Goal: Register for event/course

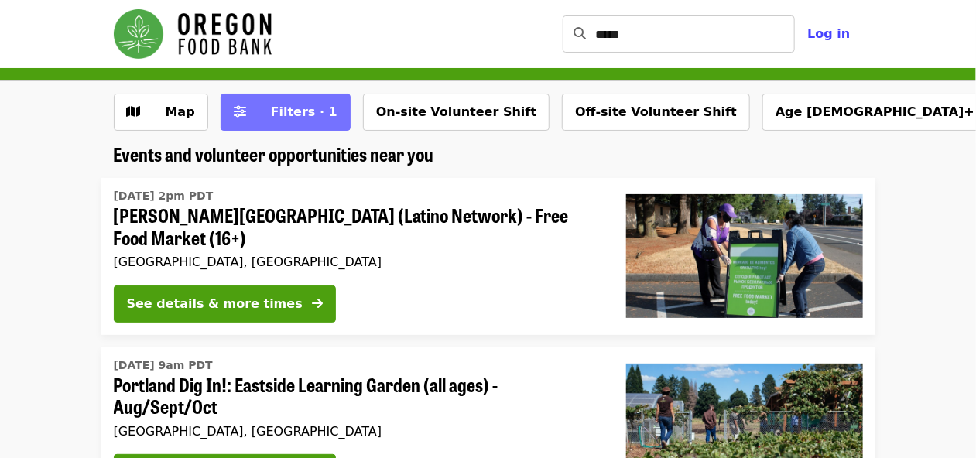
click at [255, 115] on span "Filters · 1" at bounding box center [296, 112] width 82 height 19
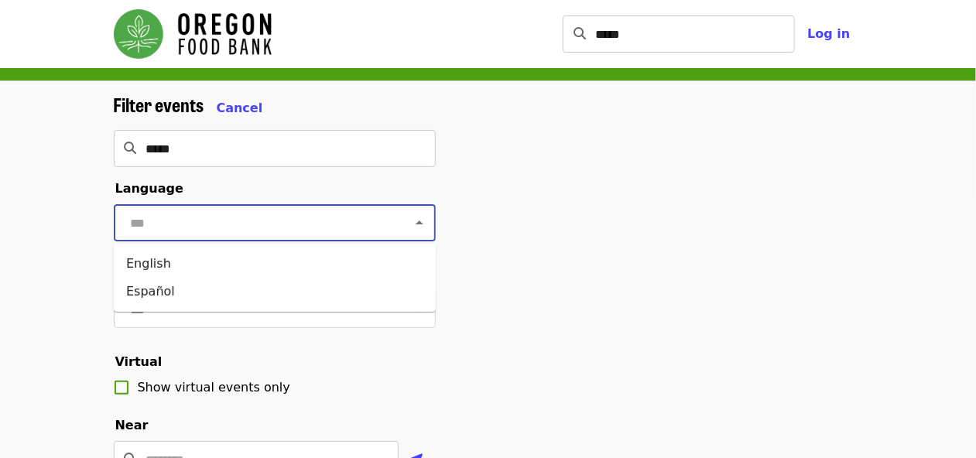
click at [282, 231] on input "text" at bounding box center [255, 222] width 259 height 29
click at [423, 223] on icon "Close" at bounding box center [419, 223] width 19 height 19
click at [249, 219] on input "text" at bounding box center [255, 222] width 259 height 29
click at [149, 266] on li "English" at bounding box center [275, 264] width 322 height 28
type input "*******"
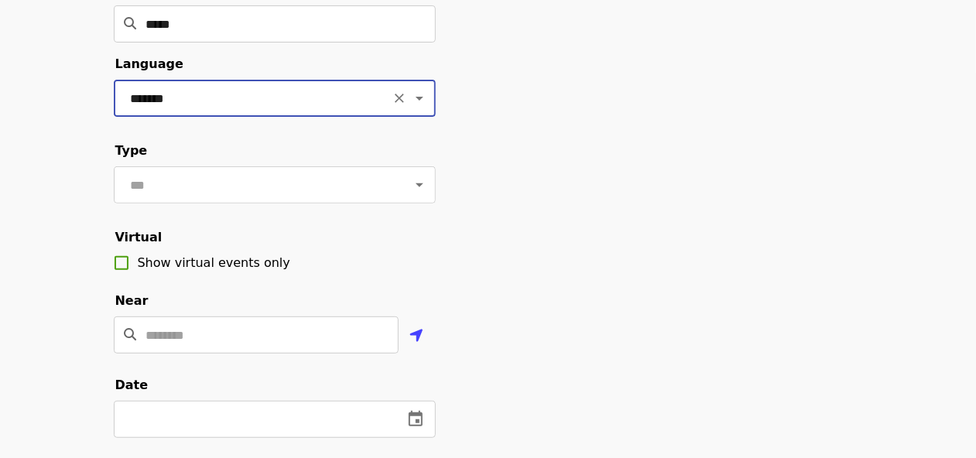
scroll to position [165, 0]
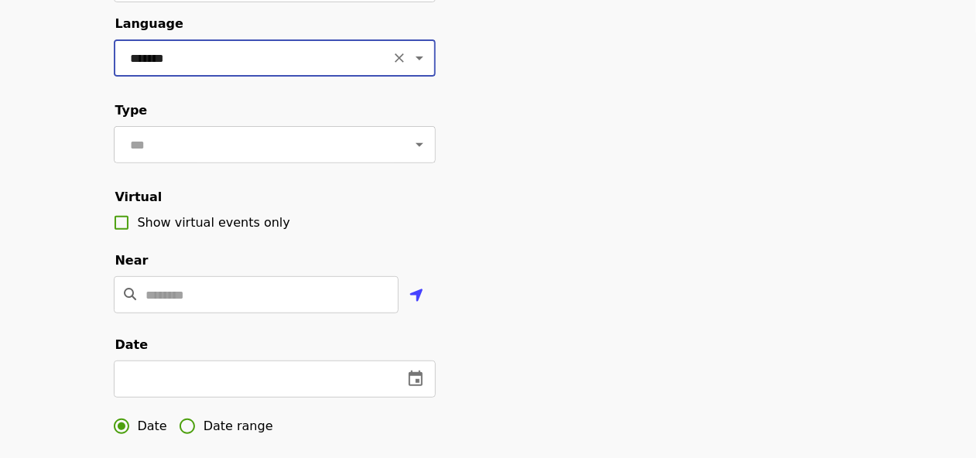
click at [422, 143] on icon "Open" at bounding box center [419, 144] width 19 height 19
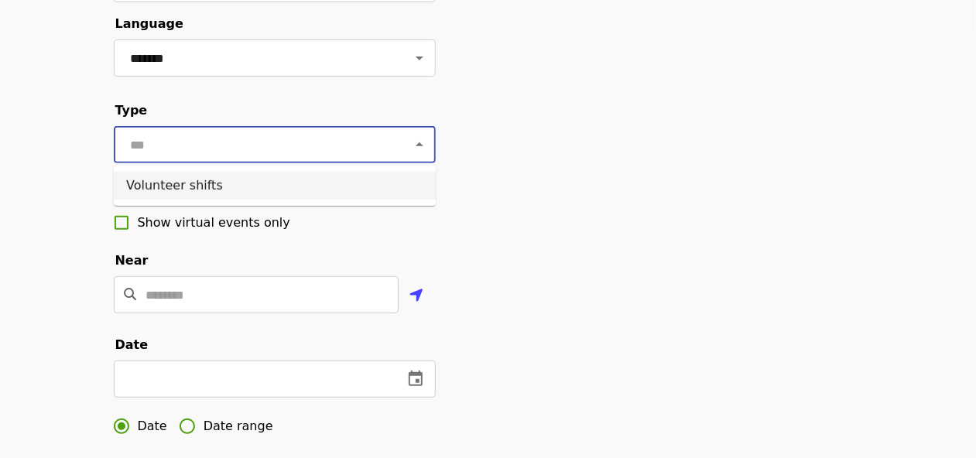
click at [175, 183] on li "Volunteer shifts" at bounding box center [275, 186] width 322 height 28
click at [283, 290] on input "Location" at bounding box center [272, 294] width 252 height 37
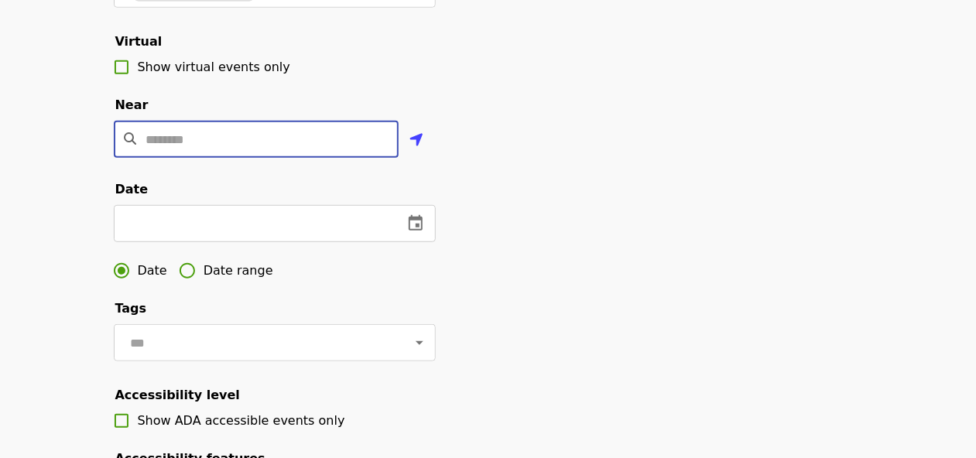
scroll to position [330, 0]
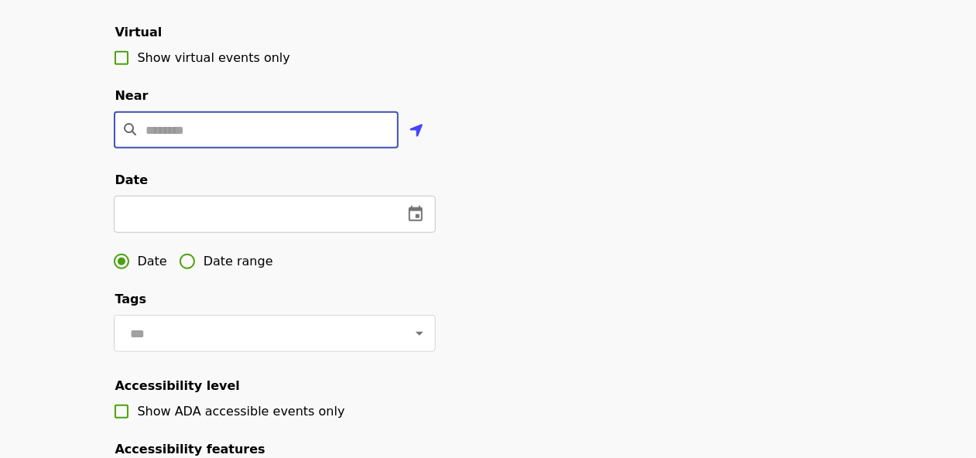
click at [420, 210] on icon "change date" at bounding box center [416, 213] width 14 height 15
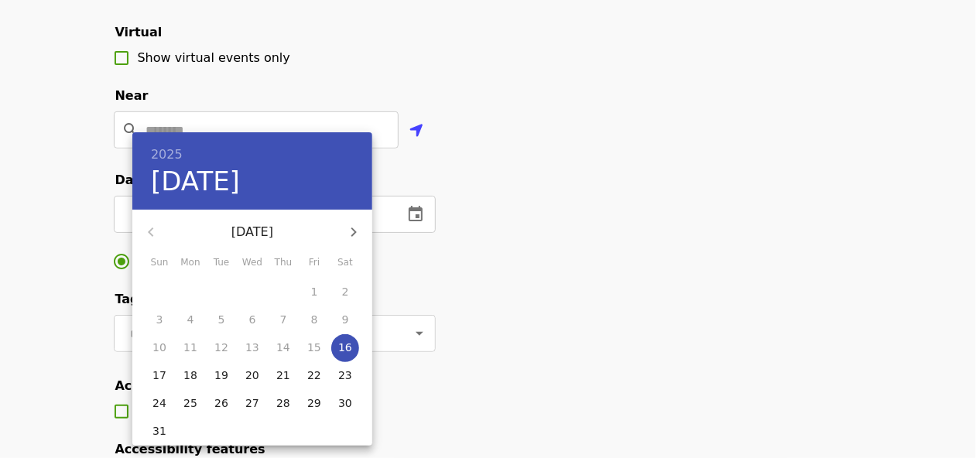
click at [351, 228] on icon "button" at bounding box center [353, 232] width 5 height 9
click at [355, 232] on icon "button" at bounding box center [353, 232] width 5 height 9
click at [314, 376] on p "24" at bounding box center [314, 375] width 14 height 15
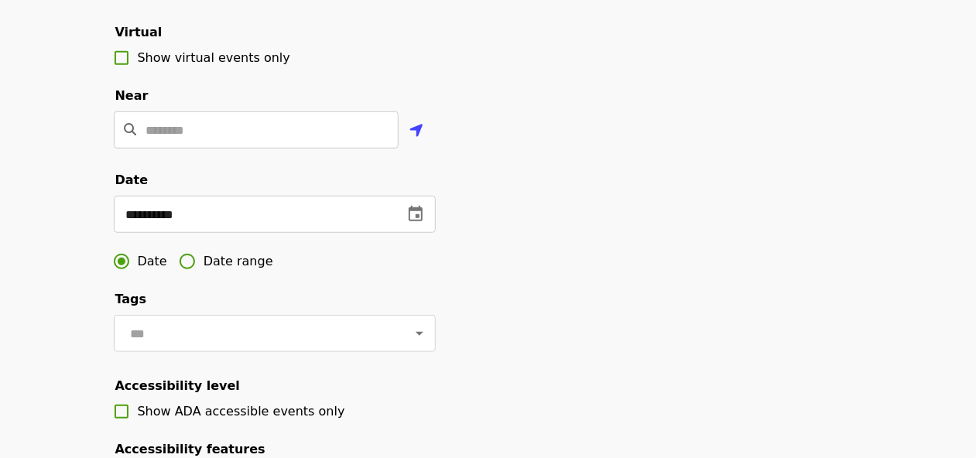
type input "**********"
click at [422, 333] on icon "Open" at bounding box center [419, 333] width 19 height 19
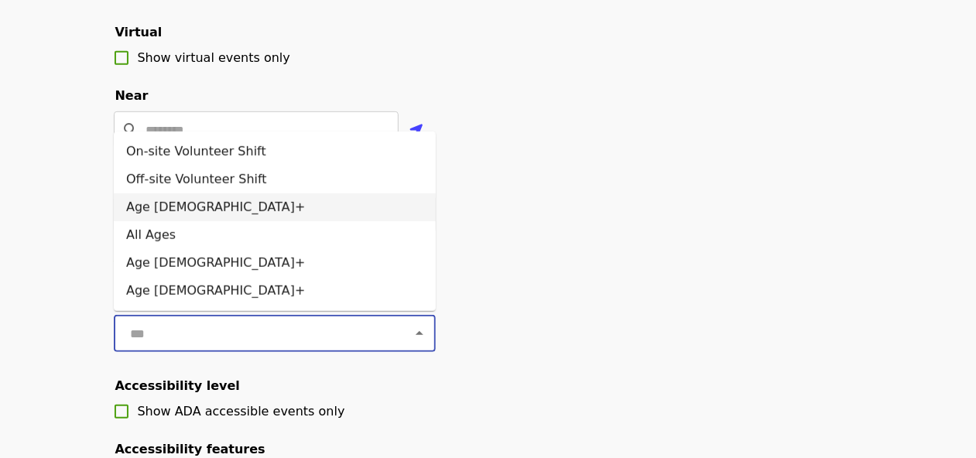
click at [165, 208] on li "Age [DEMOGRAPHIC_DATA]+" at bounding box center [275, 208] width 322 height 28
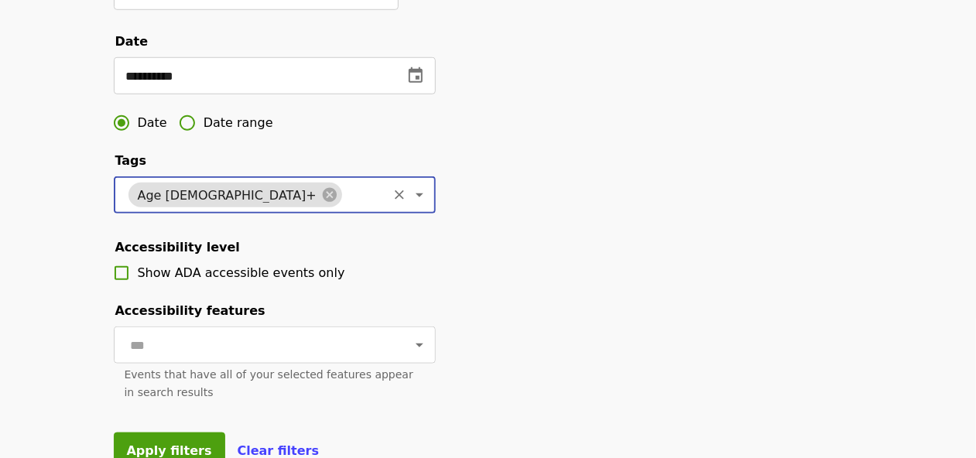
scroll to position [495, 0]
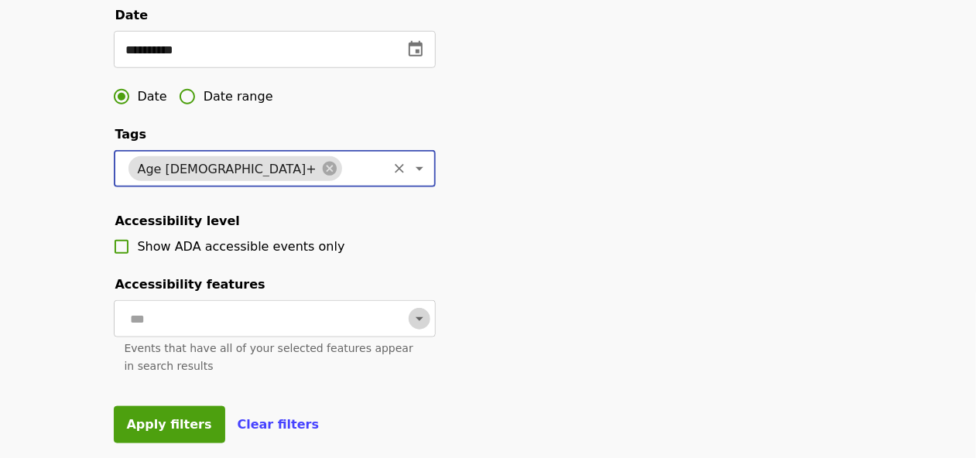
click at [423, 323] on icon "Open" at bounding box center [419, 319] width 19 height 19
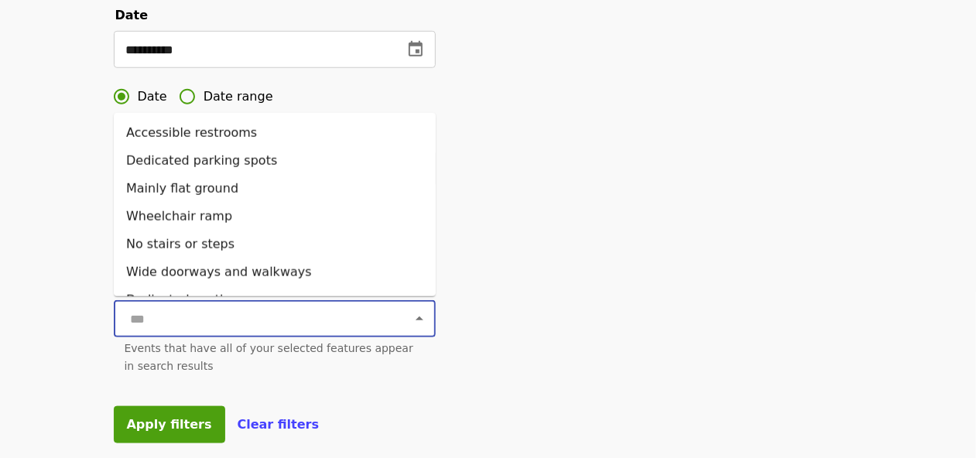
click at [423, 323] on icon "Close" at bounding box center [419, 319] width 19 height 19
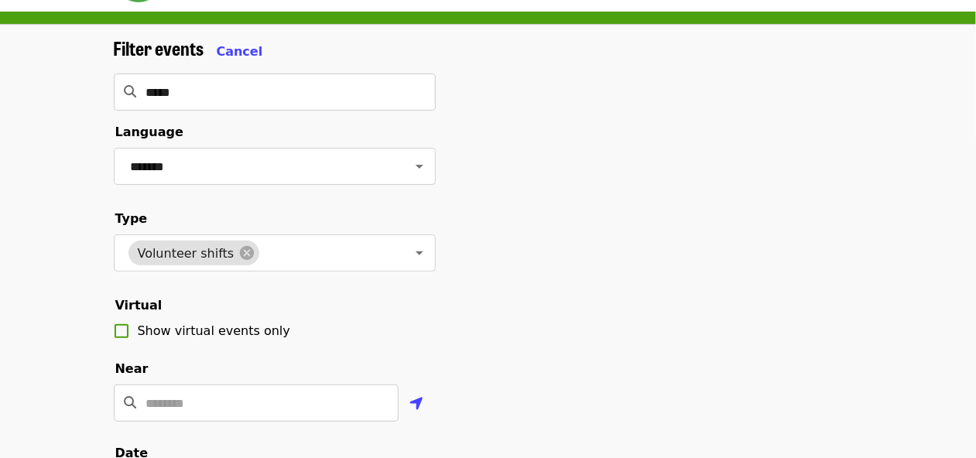
scroll to position [165, 0]
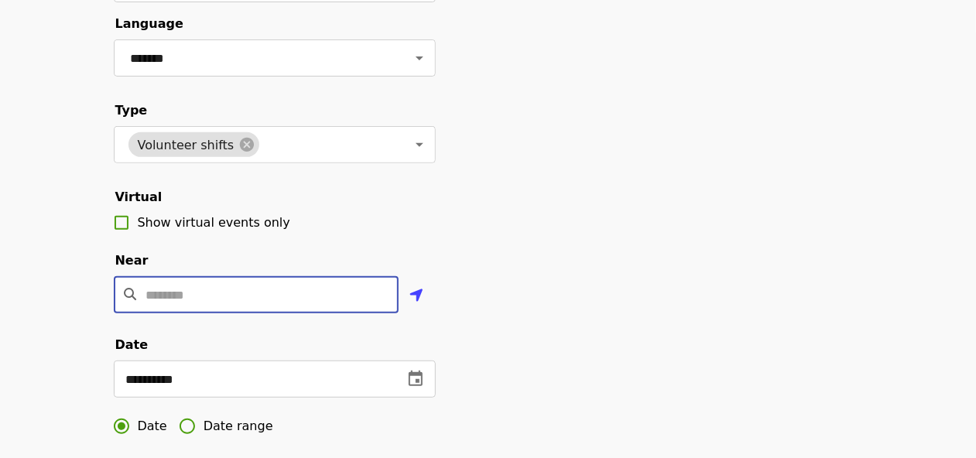
click at [303, 296] on input "Location" at bounding box center [272, 294] width 252 height 37
click at [305, 298] on input "Location" at bounding box center [272, 294] width 252 height 37
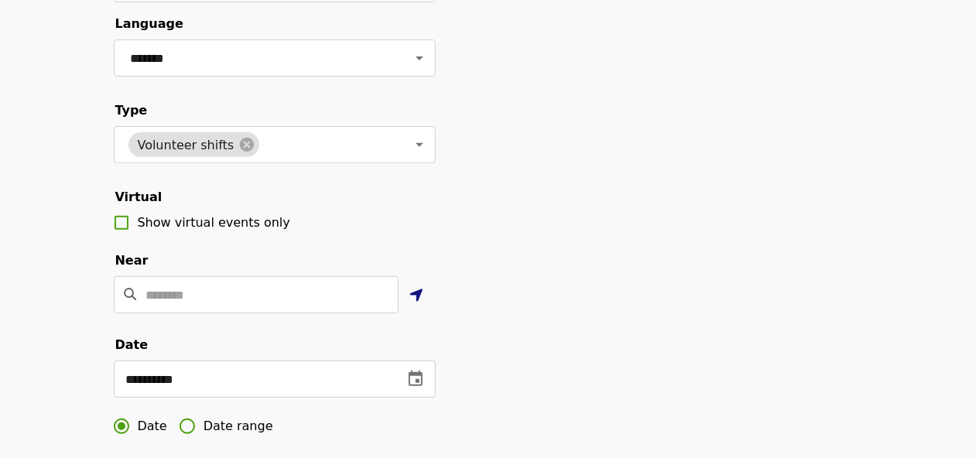
click at [416, 295] on icon "location-arrow icon" at bounding box center [417, 295] width 14 height 19
drag, startPoint x: 140, startPoint y: 298, endPoint x: 220, endPoint y: 296, distance: 79.7
click at [220, 296] on div "**********" at bounding box center [256, 294] width 285 height 37
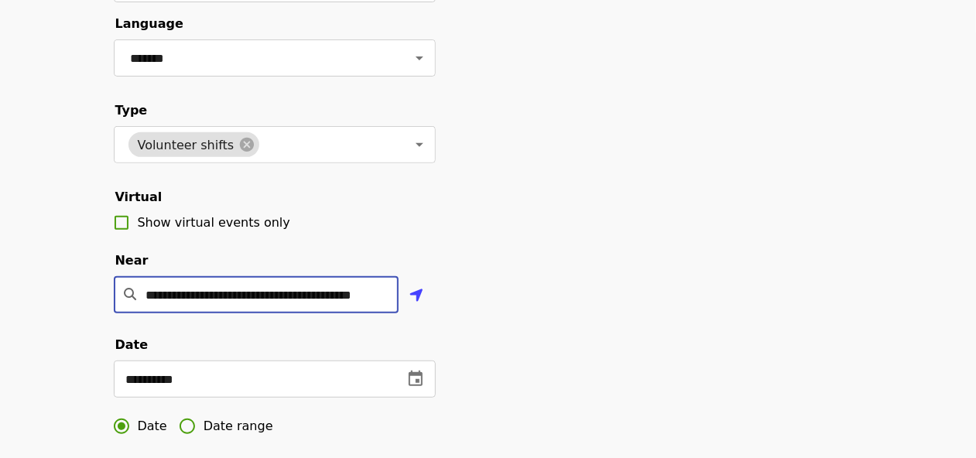
scroll to position [0, 15]
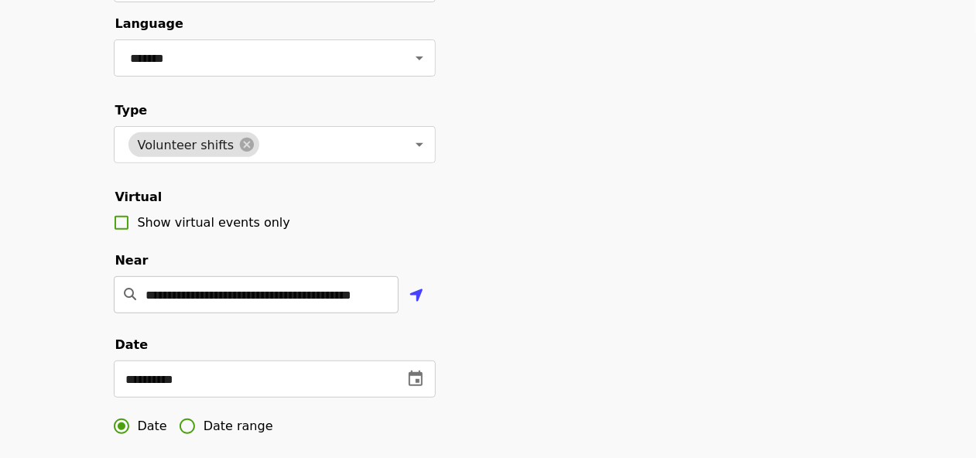
drag, startPoint x: 143, startPoint y: 293, endPoint x: 276, endPoint y: 298, distance: 132.5
click at [262, 300] on div "**********" at bounding box center [256, 294] width 285 height 37
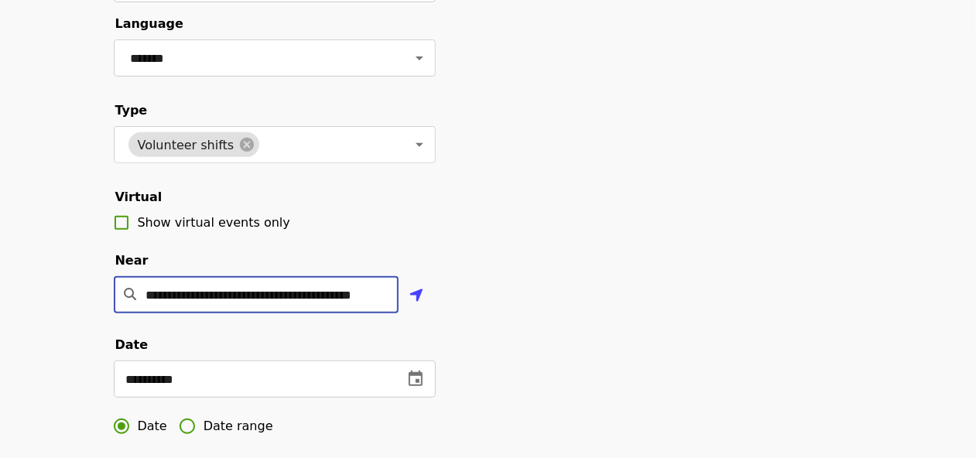
drag, startPoint x: 387, startPoint y: 296, endPoint x: 34, endPoint y: 296, distance: 353.0
click at [34, 296] on div "**********" at bounding box center [488, 353] width 976 height 875
type input "*****"
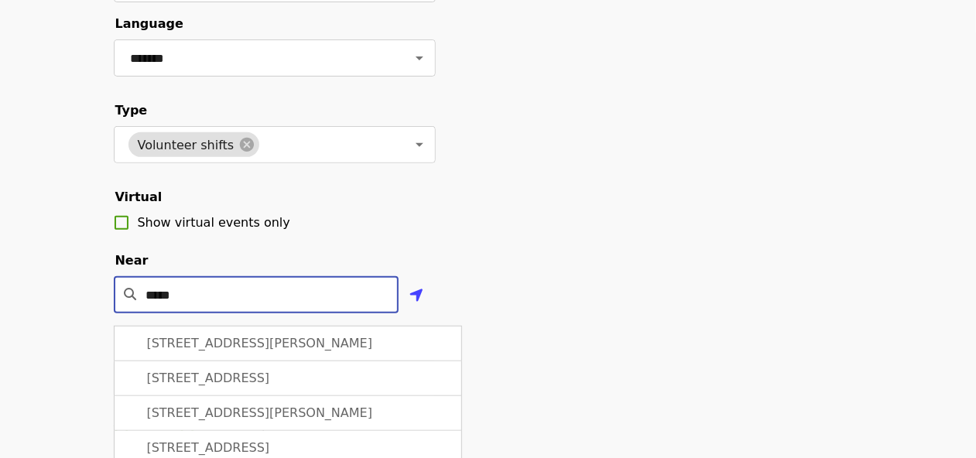
drag, startPoint x: 199, startPoint y: 293, endPoint x: 139, endPoint y: 288, distance: 59.9
click at [146, 288] on input "*****" at bounding box center [272, 294] width 252 height 37
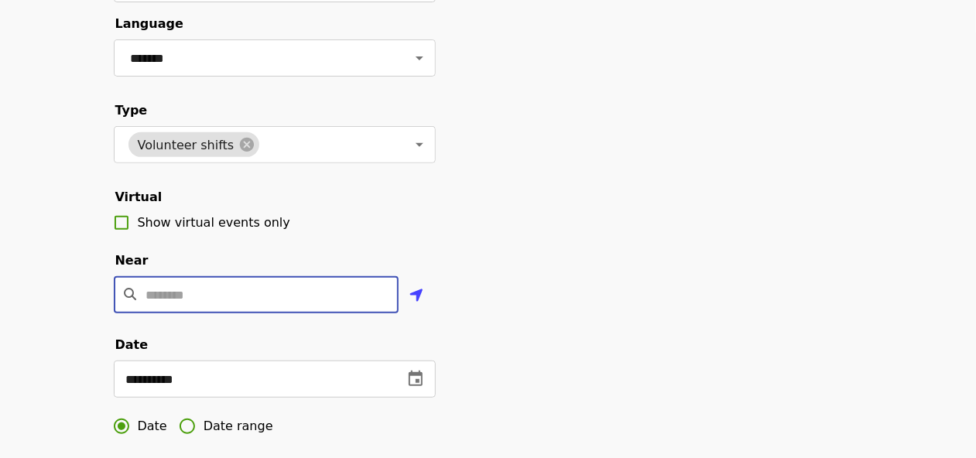
click at [168, 292] on input "Location" at bounding box center [272, 294] width 252 height 37
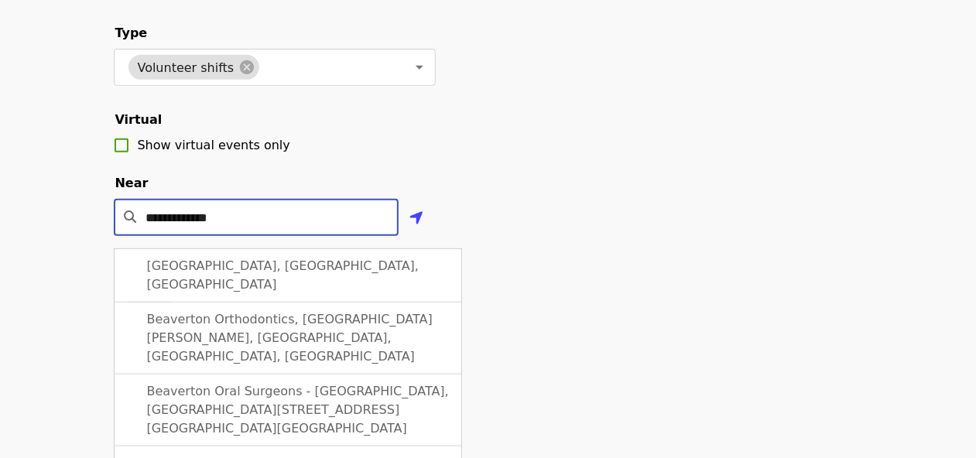
scroll to position [330, 0]
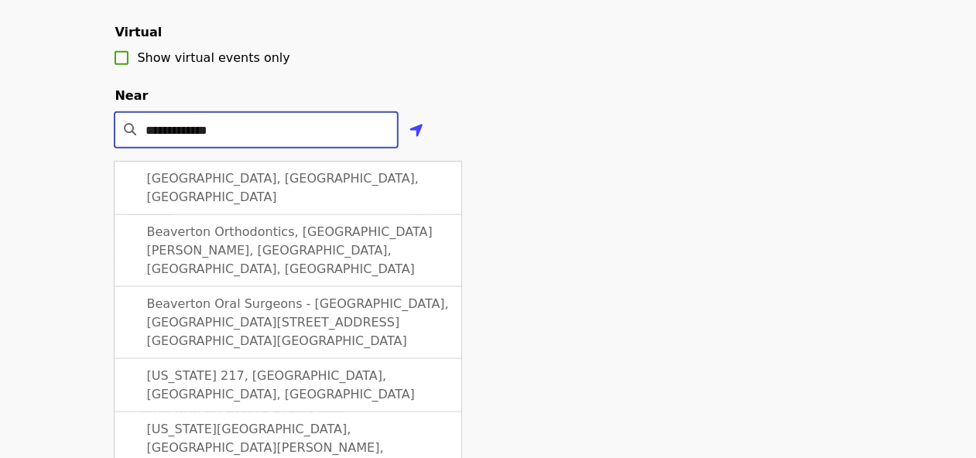
type input "**********"
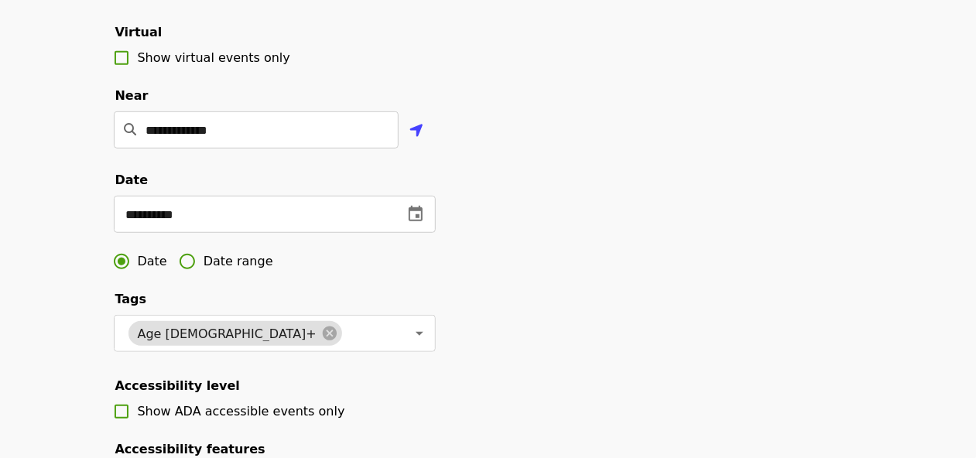
click at [651, 243] on div "**********" at bounding box center [488, 195] width 774 height 863
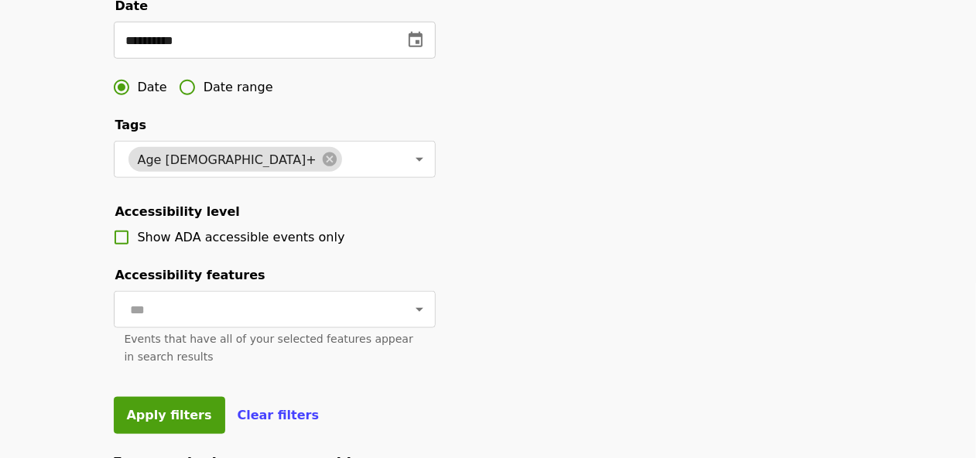
scroll to position [577, 0]
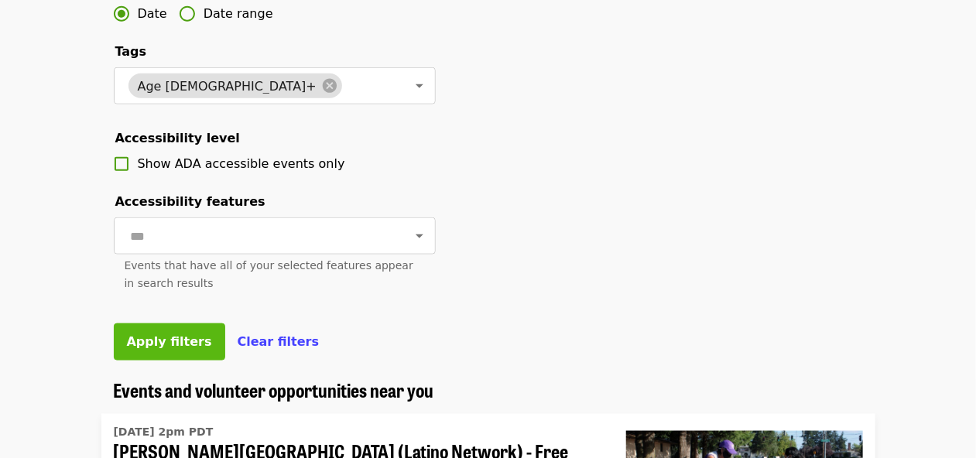
click at [158, 349] on span "Apply filters" at bounding box center [169, 341] width 85 height 15
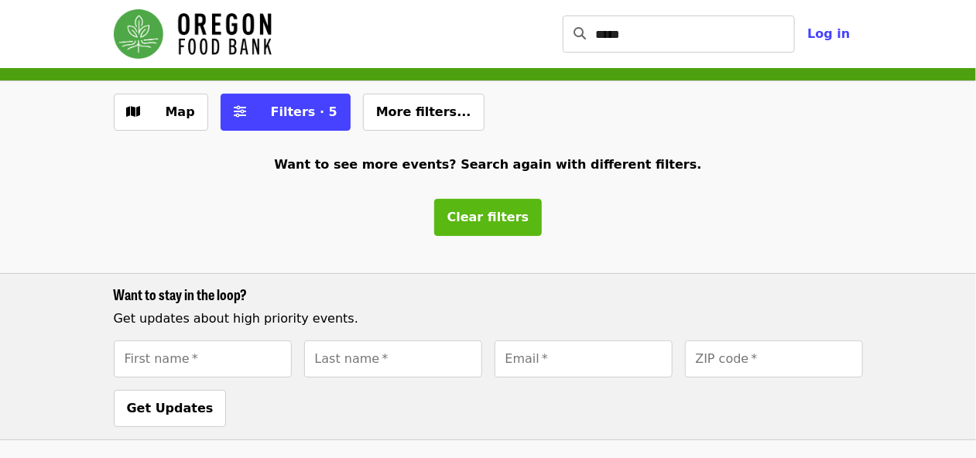
click at [470, 221] on span "Clear filters" at bounding box center [488, 217] width 82 height 15
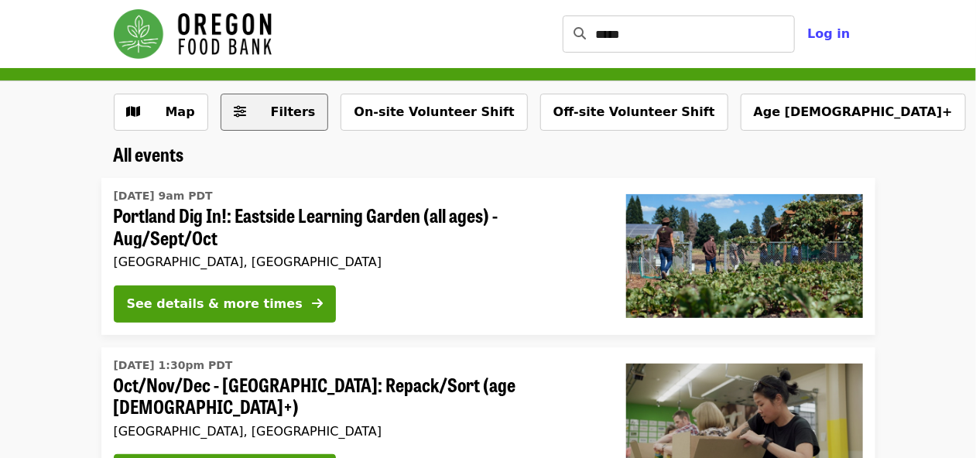
click at [237, 122] on button "Filters" at bounding box center [275, 112] width 108 height 37
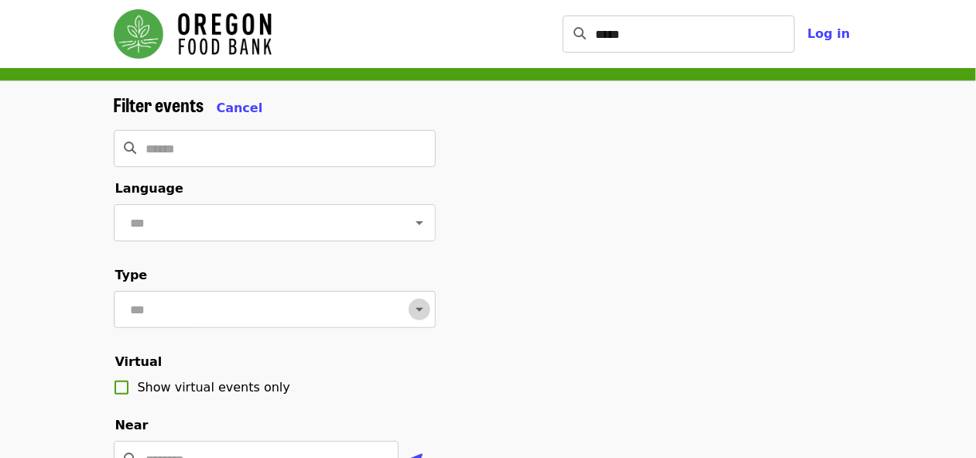
click at [420, 314] on icon "Open" at bounding box center [419, 309] width 19 height 19
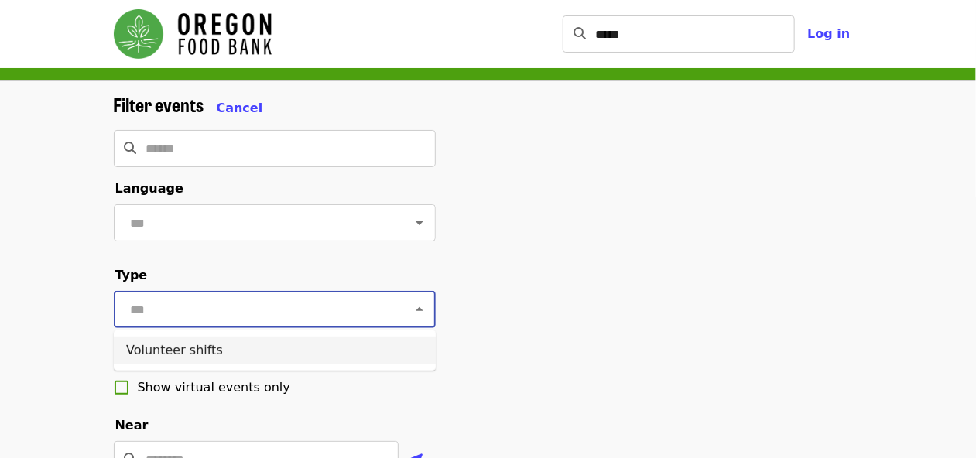
click at [156, 355] on li "Volunteer shifts" at bounding box center [275, 351] width 322 height 28
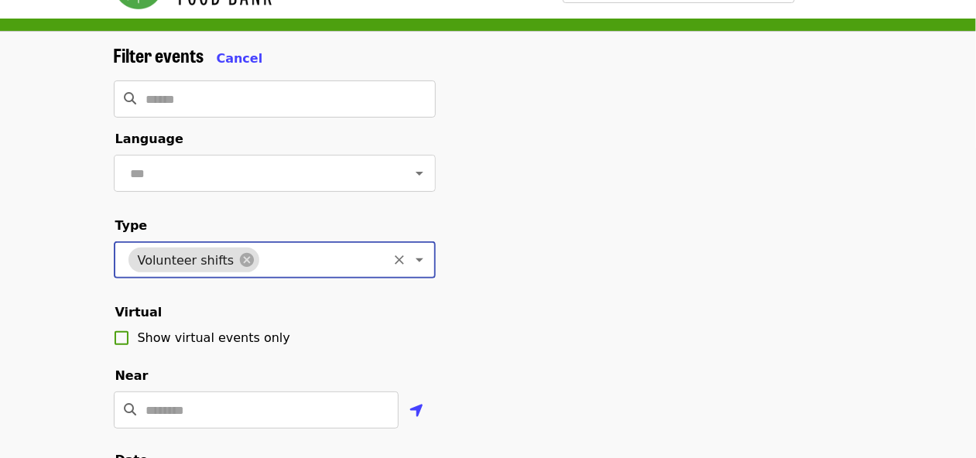
scroll to position [165, 0]
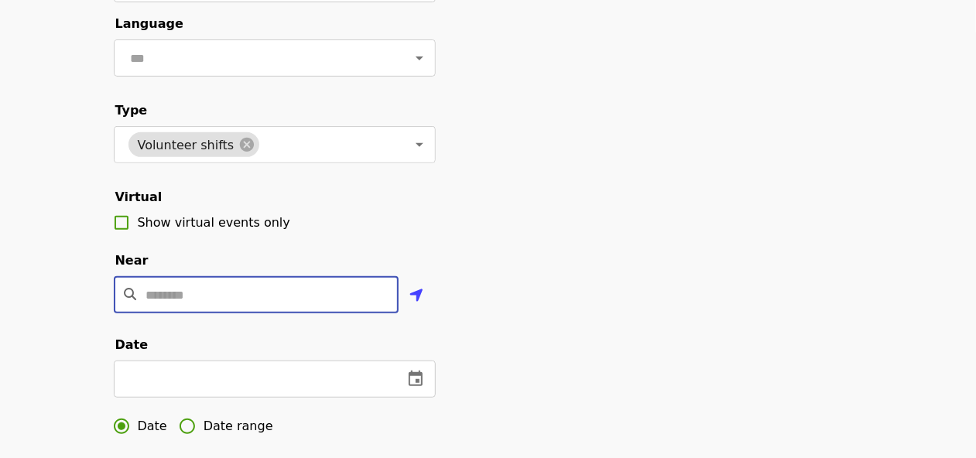
click at [303, 290] on input "Location" at bounding box center [272, 294] width 252 height 37
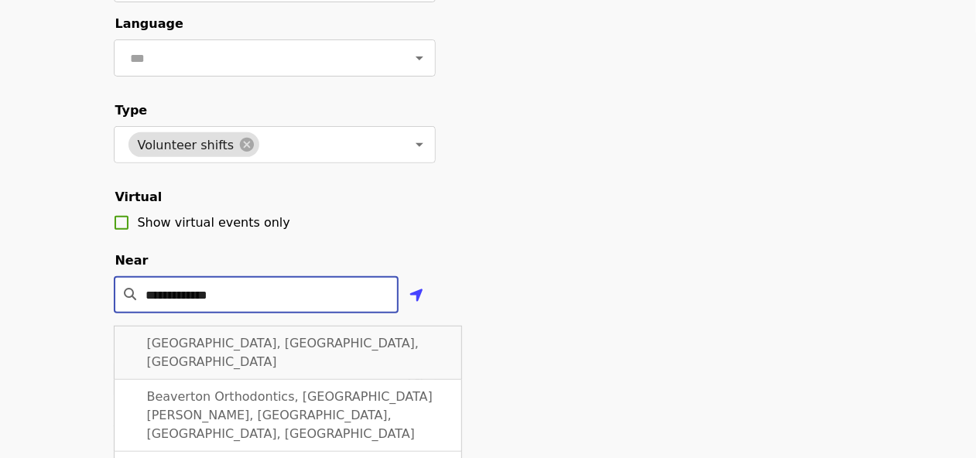
click at [243, 340] on span "Beaverton, OR, USA" at bounding box center [283, 352] width 272 height 33
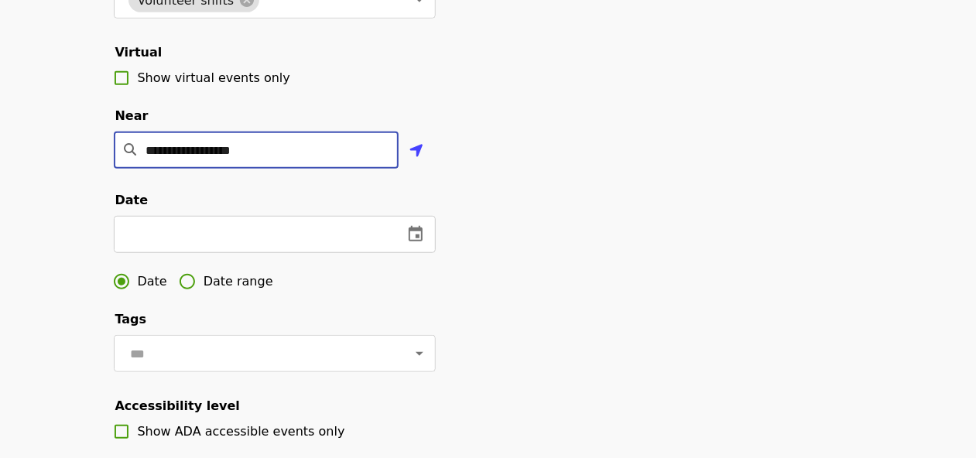
scroll to position [330, 0]
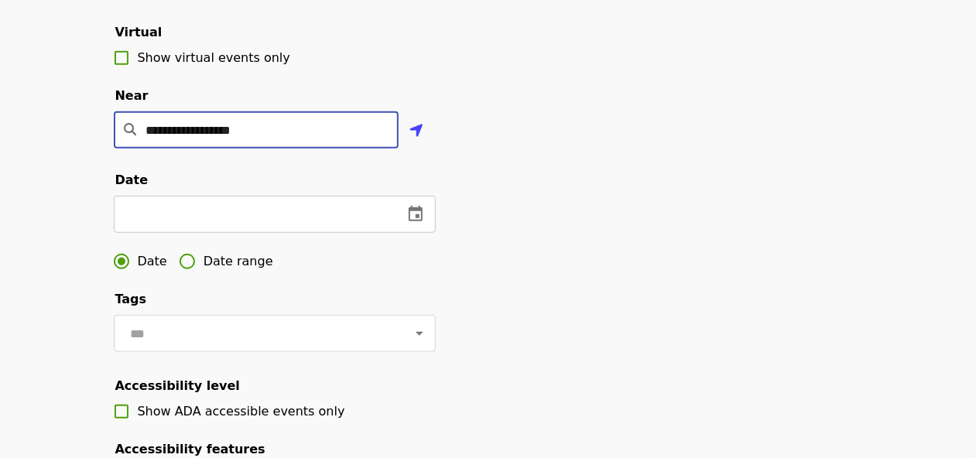
type input "**********"
click at [419, 217] on icon "change date" at bounding box center [415, 214] width 19 height 19
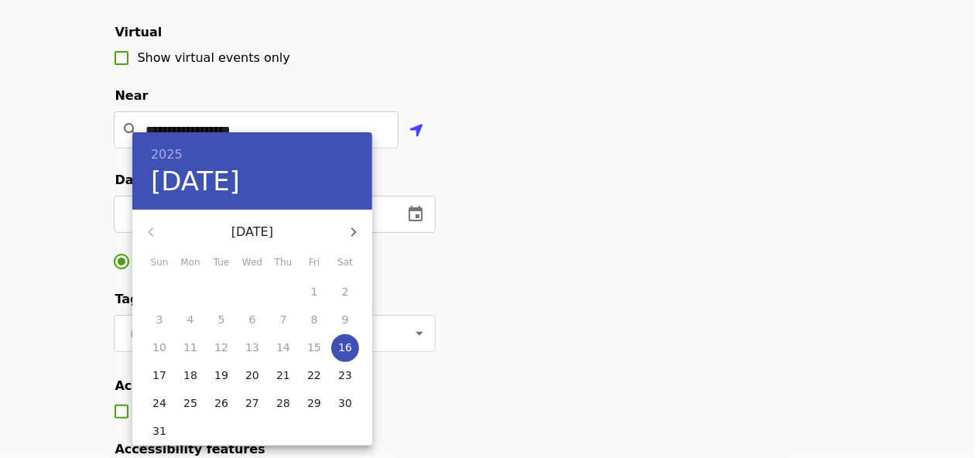
click at [359, 228] on icon "button" at bounding box center [353, 232] width 19 height 19
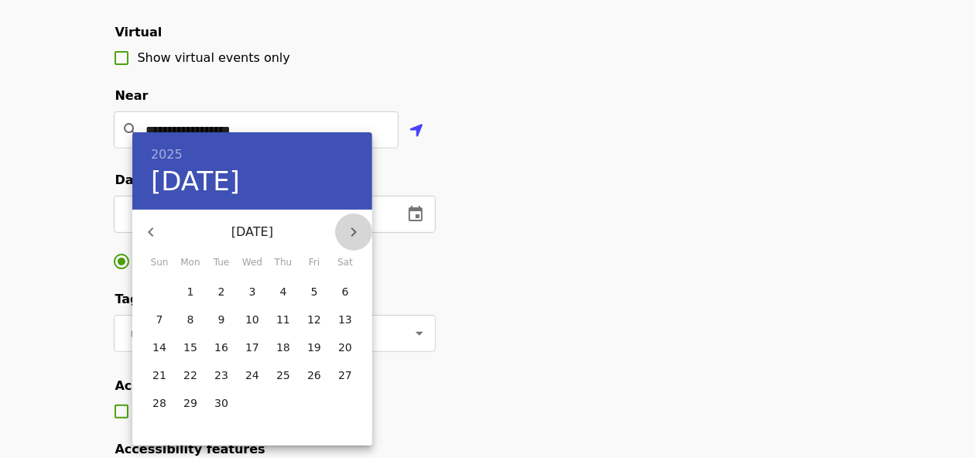
click at [360, 228] on icon "button" at bounding box center [353, 232] width 19 height 19
click at [348, 379] on p "25" at bounding box center [345, 375] width 14 height 15
type input "**********"
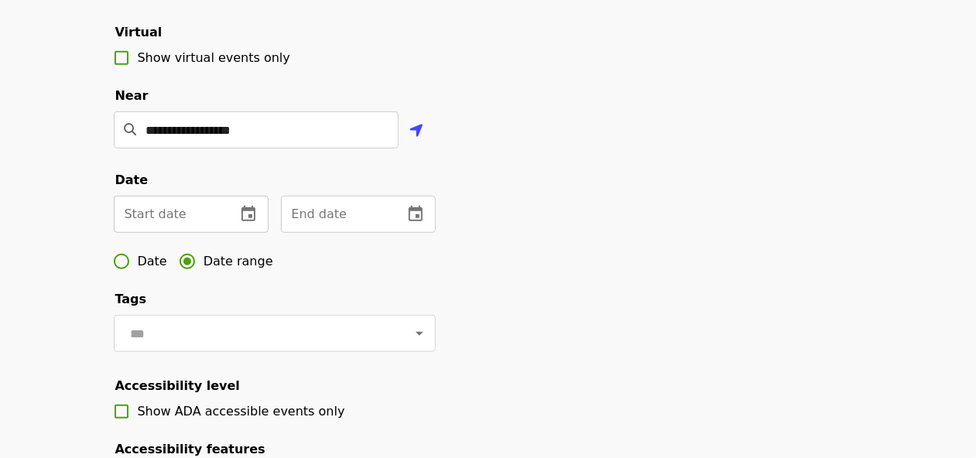
click at [250, 218] on icon "change date" at bounding box center [248, 214] width 19 height 19
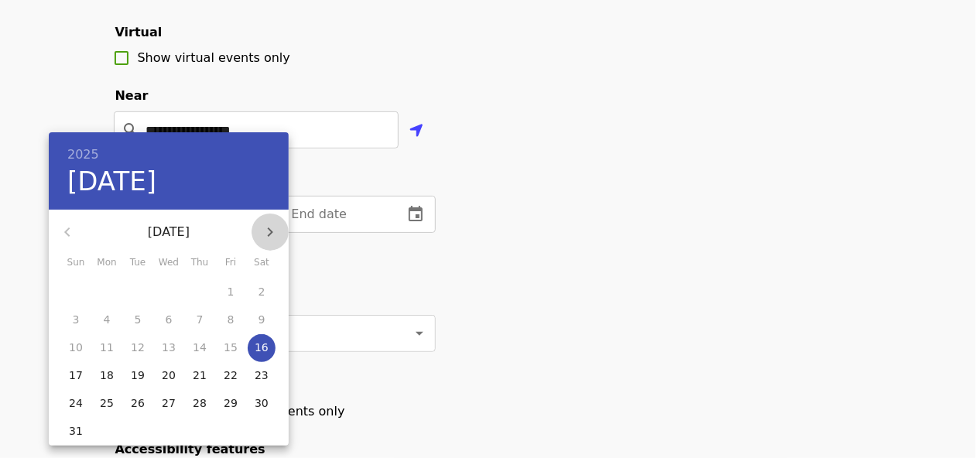
click at [268, 231] on icon "button" at bounding box center [270, 232] width 19 height 19
click at [166, 377] on p "22" at bounding box center [169, 375] width 14 height 15
type input "**********"
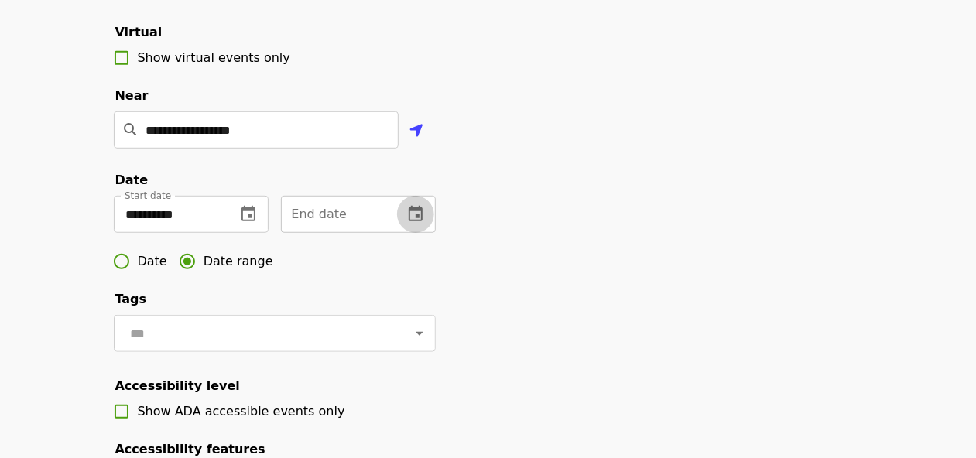
click at [420, 214] on icon "change date" at bounding box center [415, 214] width 19 height 19
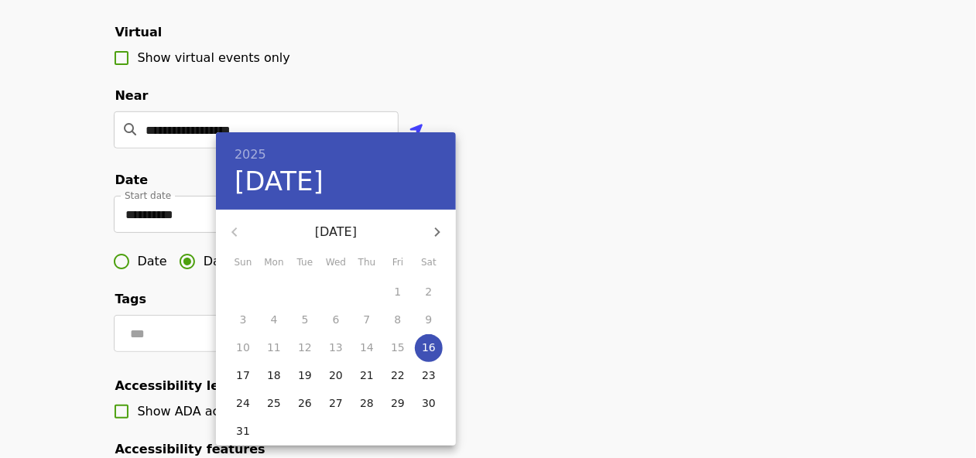
click at [440, 237] on icon "button" at bounding box center [437, 232] width 19 height 19
click at [243, 406] on p "26" at bounding box center [243, 403] width 14 height 15
type input "**********"
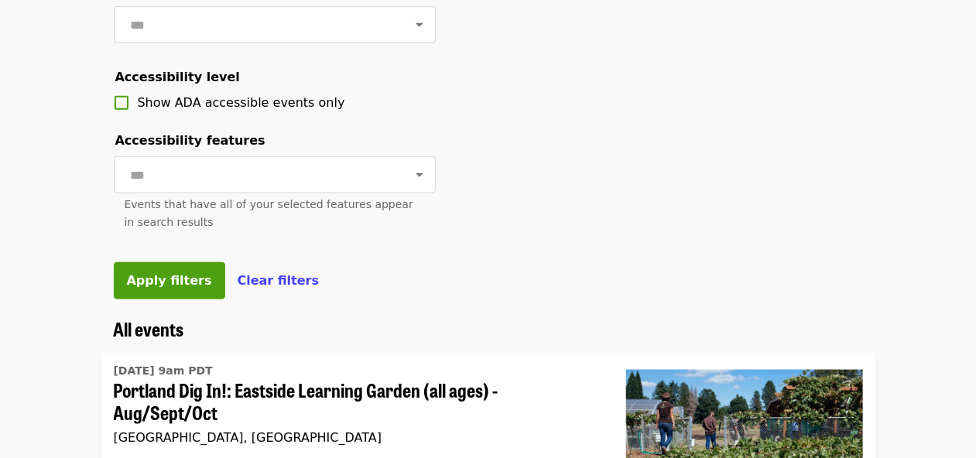
scroll to position [660, 0]
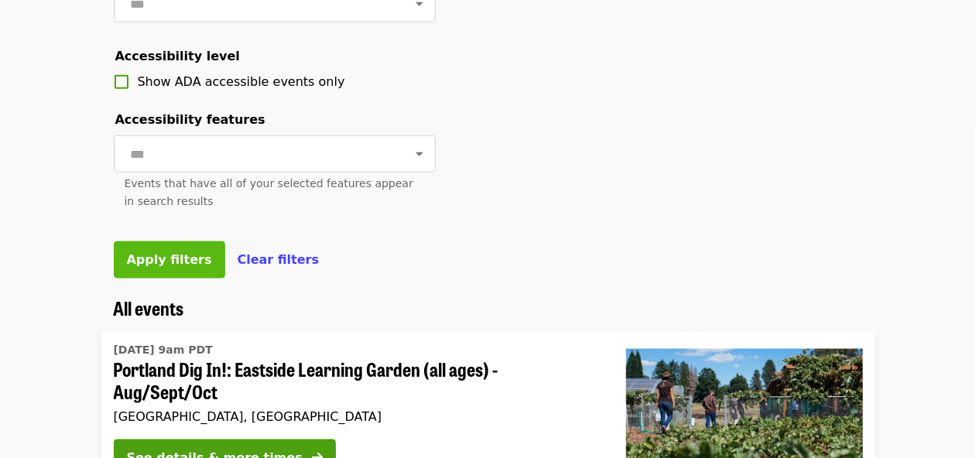
click at [197, 262] on button "Apply filters" at bounding box center [169, 260] width 111 height 37
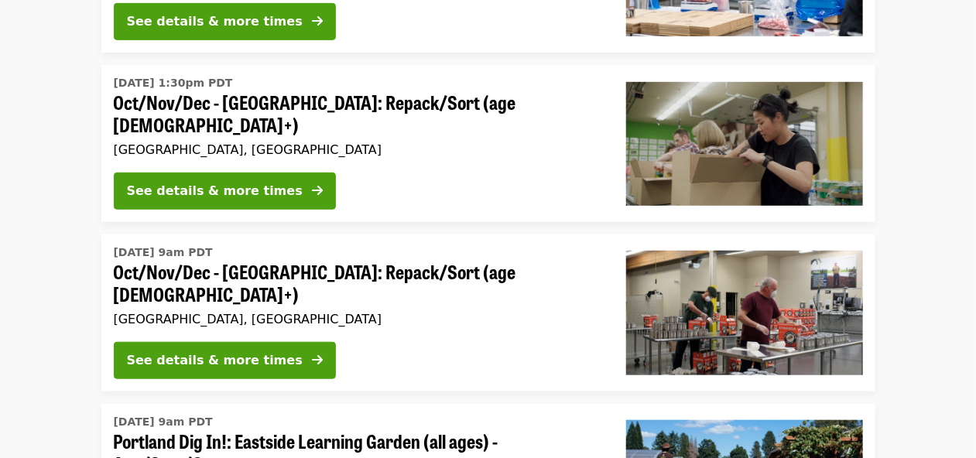
scroll to position [330, 0]
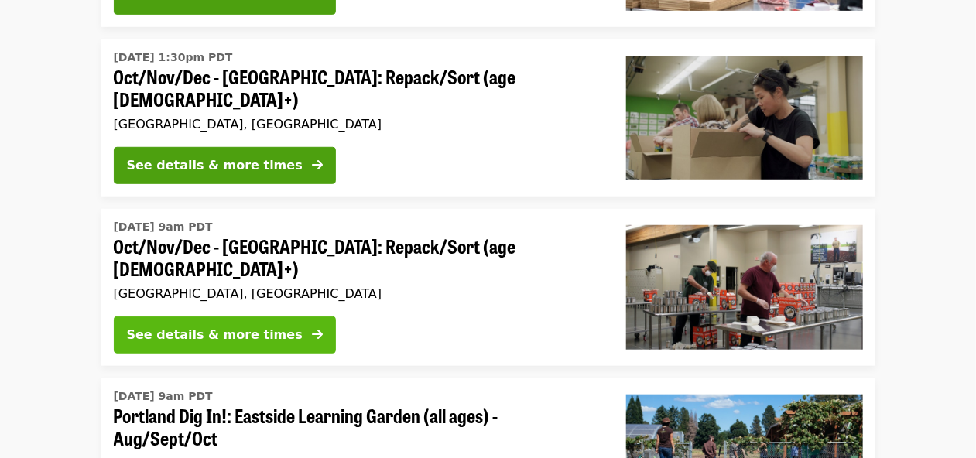
click at [312, 327] on icon "arrow-right icon" at bounding box center [317, 334] width 11 height 15
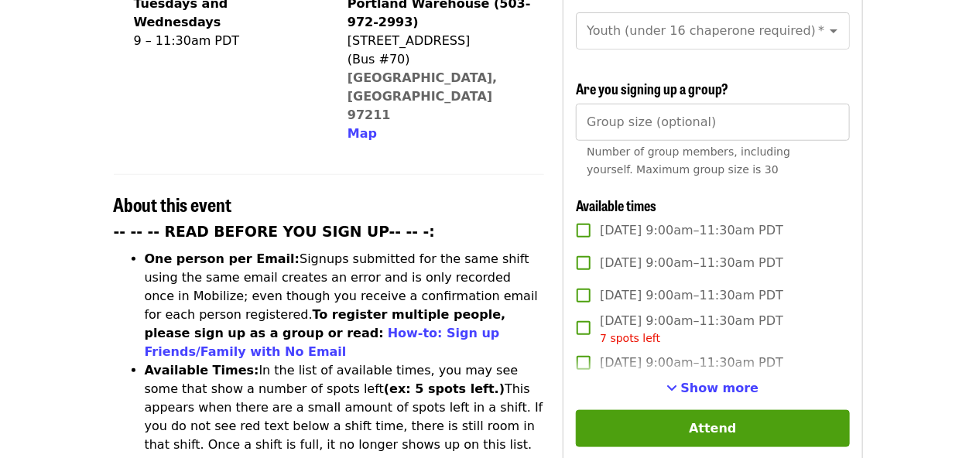
scroll to position [495, 0]
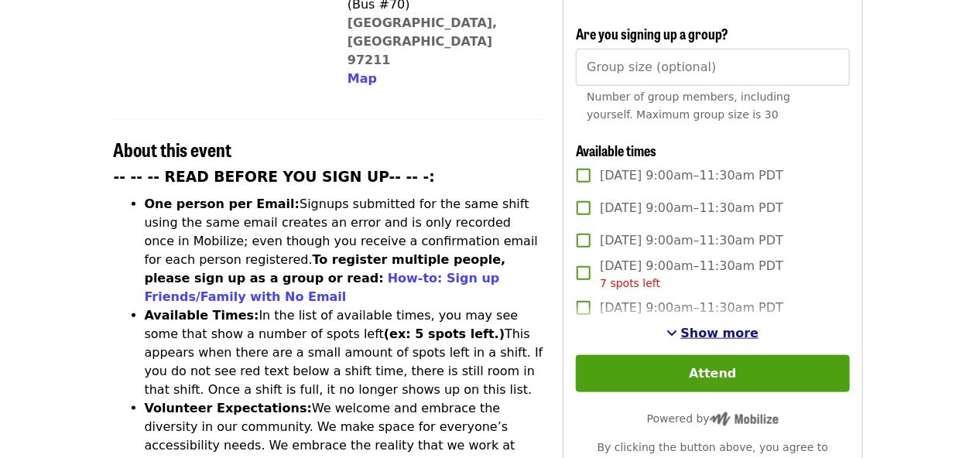
click at [711, 326] on span "Show more" at bounding box center [720, 333] width 78 height 15
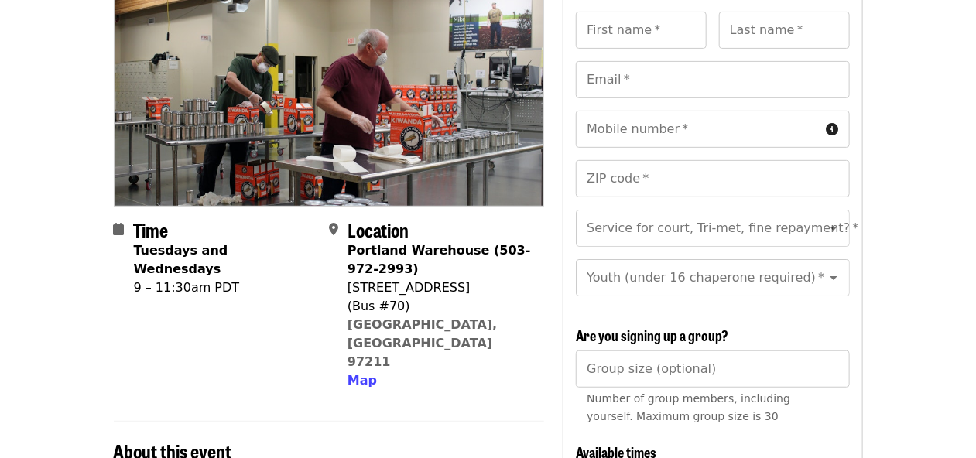
scroll to position [0, 0]
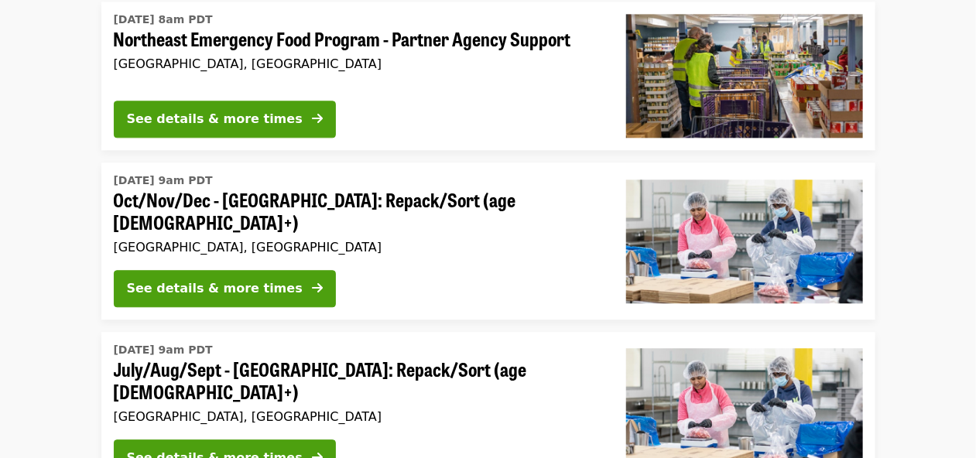
scroll to position [1403, 0]
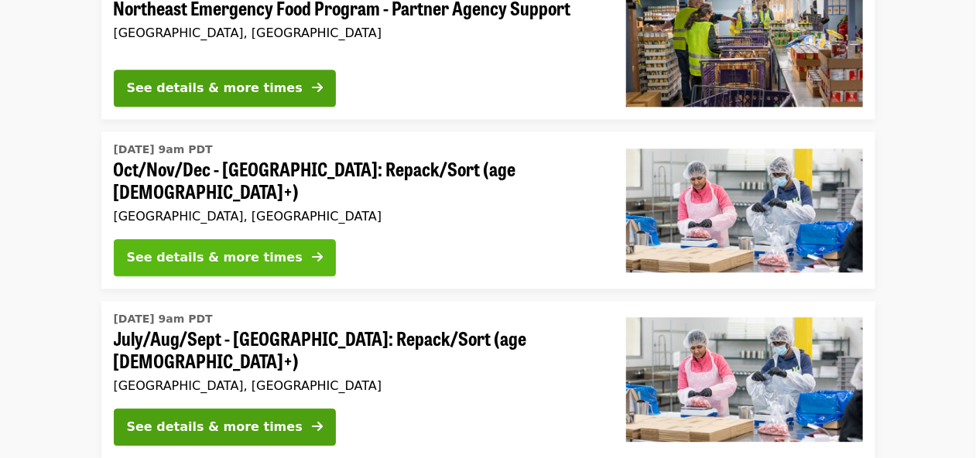
click at [231, 248] on div "See details & more times" at bounding box center [215, 257] width 176 height 19
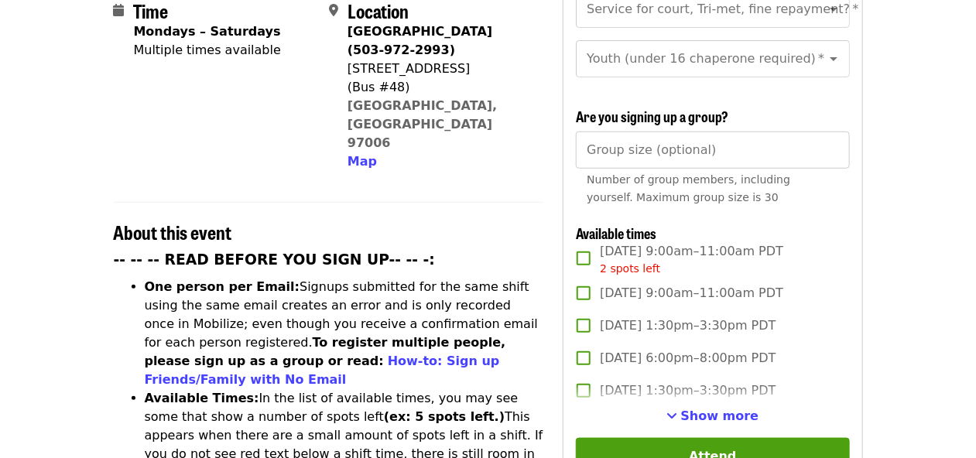
scroll to position [413, 0]
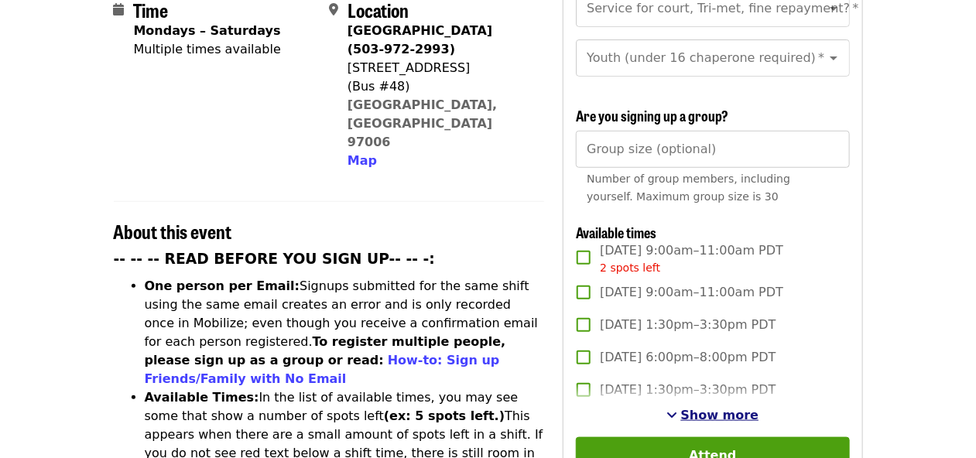
click at [723, 408] on span "Show more" at bounding box center [720, 415] width 78 height 15
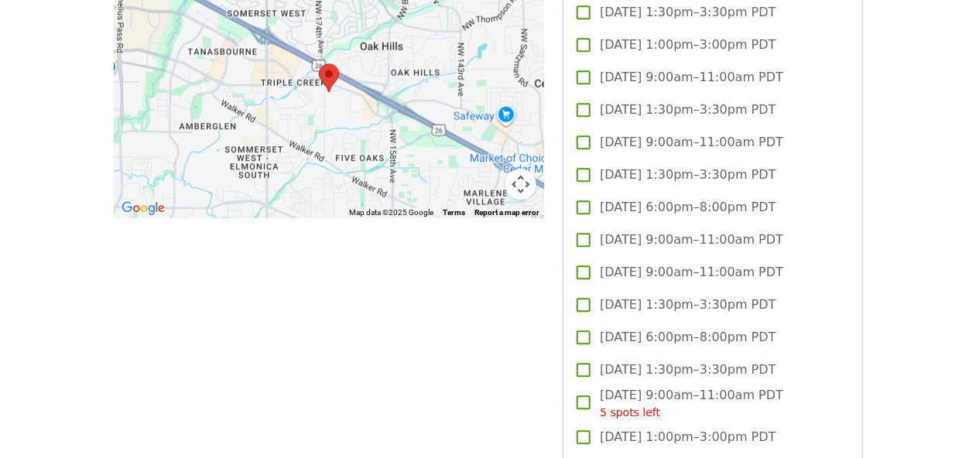
scroll to position [1485, 0]
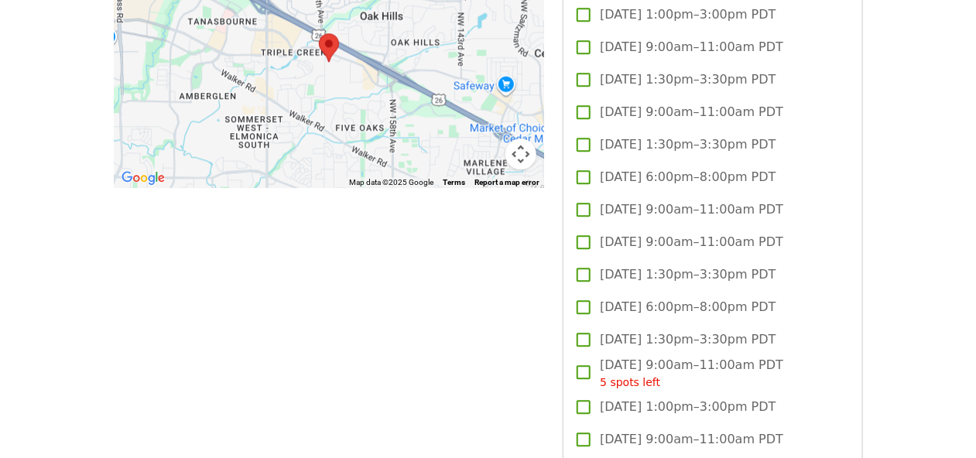
click at [640, 331] on span "[DATE] 1:30pm–3:30pm PDT" at bounding box center [688, 340] width 176 height 19
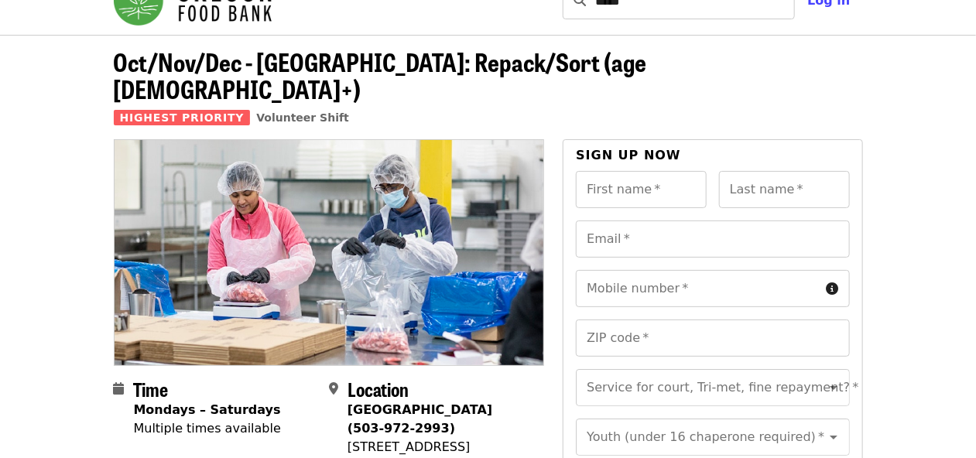
scroll to position [0, 0]
